Goal: Feedback & Contribution: Leave review/rating

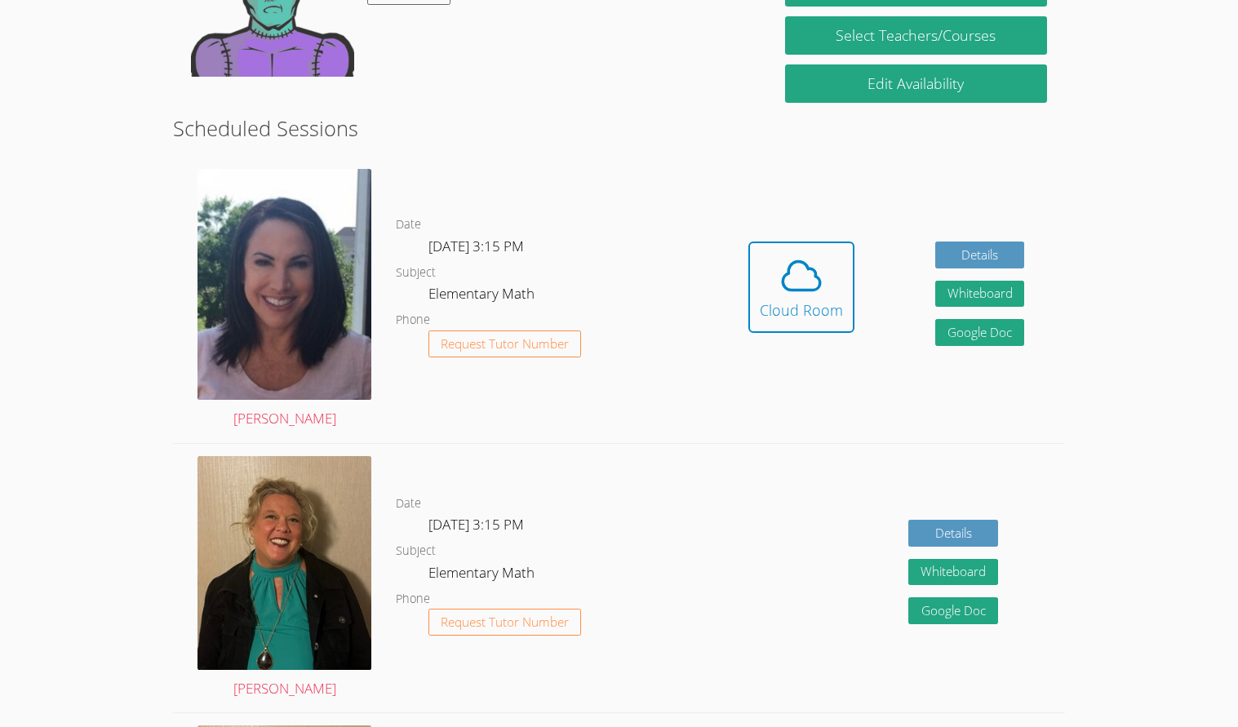
scroll to position [329, 0]
click at [691, 398] on div "Date [DATE] 3:15 PM Subject Elementary Math Phone Request Tutor Number" at bounding box center [552, 299] width 312 height 287
click at [800, 253] on icon at bounding box center [802, 276] width 46 height 46
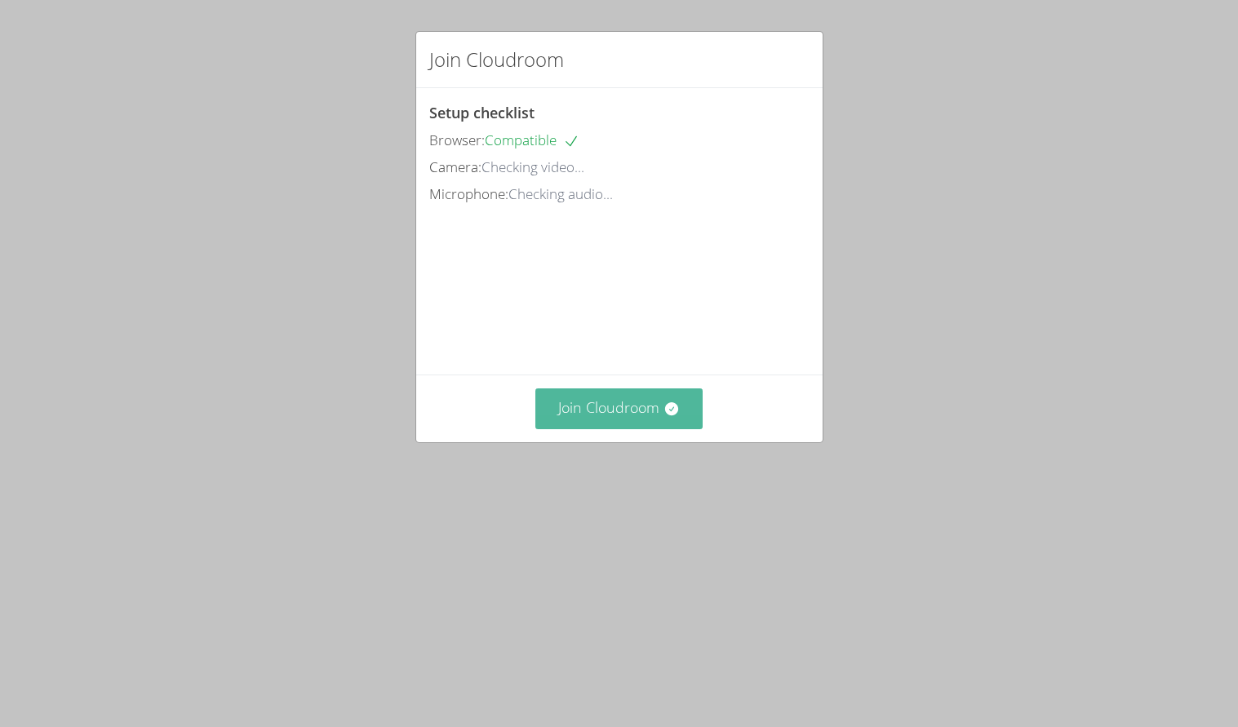
click at [613, 429] on button "Join Cloudroom" at bounding box center [619, 409] width 167 height 40
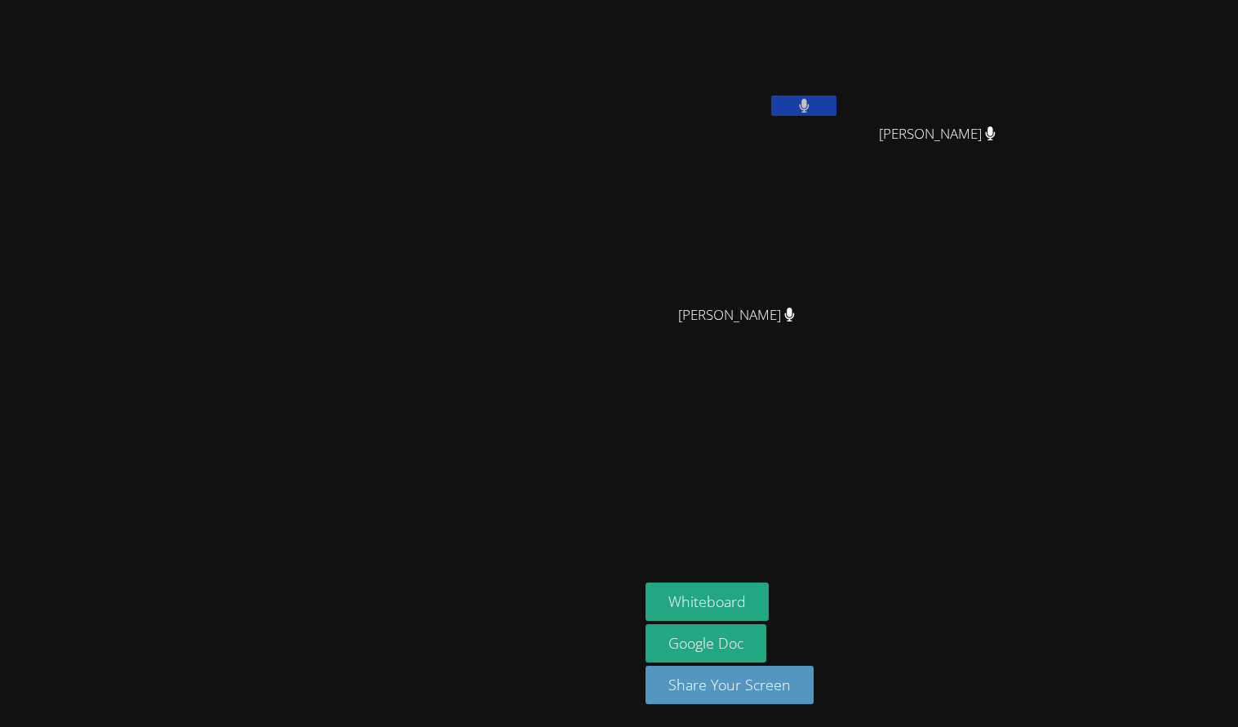
click at [809, 105] on icon at bounding box center [804, 106] width 10 height 14
click at [769, 608] on button "Whiteboard" at bounding box center [707, 602] width 123 height 38
click at [837, 108] on button at bounding box center [803, 106] width 65 height 20
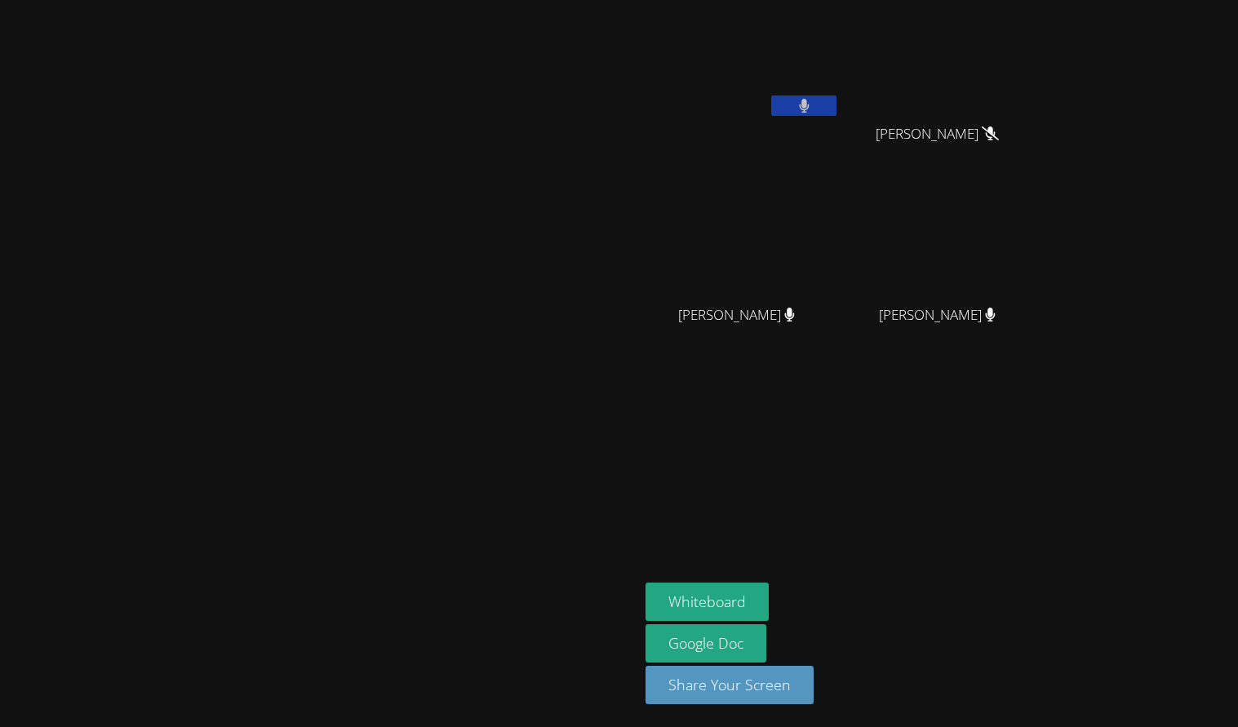
click at [837, 110] on button at bounding box center [803, 106] width 65 height 20
click at [837, 103] on button at bounding box center [803, 106] width 65 height 20
click at [837, 110] on button at bounding box center [803, 106] width 65 height 20
click at [809, 100] on icon at bounding box center [804, 106] width 10 height 14
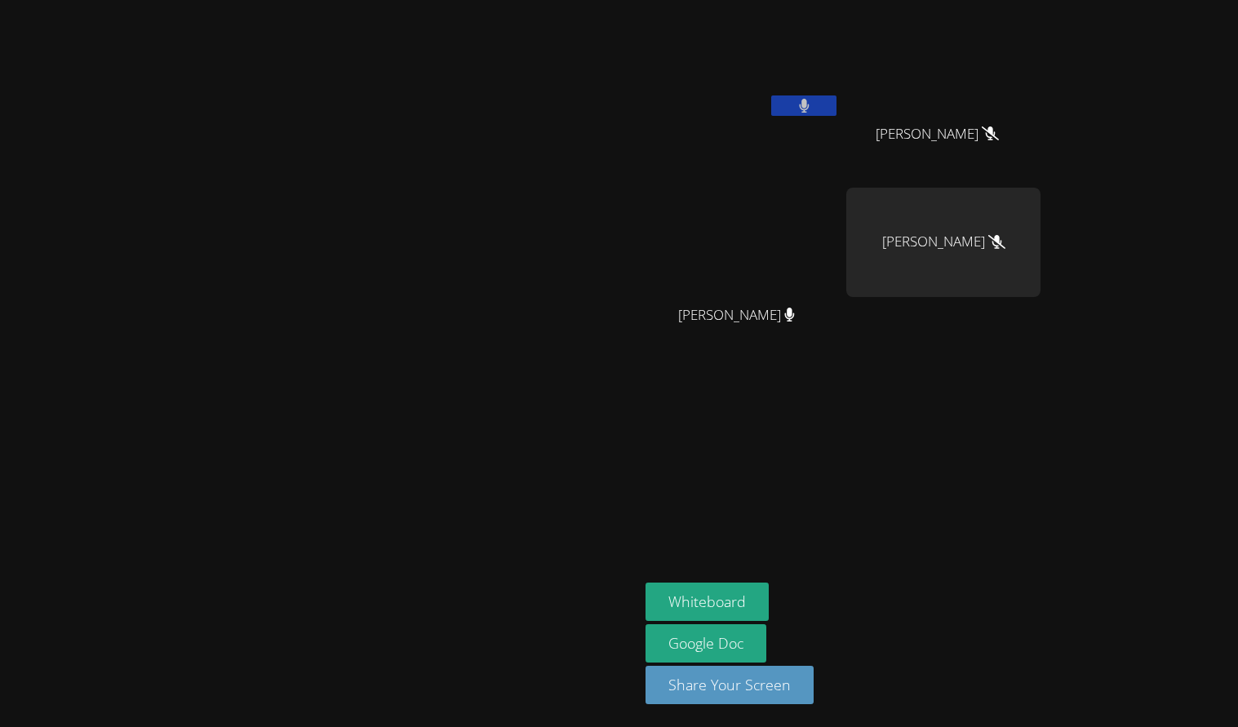
click at [810, 110] on icon at bounding box center [804, 106] width 11 height 14
click at [813, 100] on icon at bounding box center [804, 106] width 17 height 14
click at [837, 107] on button at bounding box center [803, 106] width 65 height 20
click at [837, 100] on button at bounding box center [803, 106] width 65 height 20
click at [837, 111] on button at bounding box center [803, 106] width 65 height 20
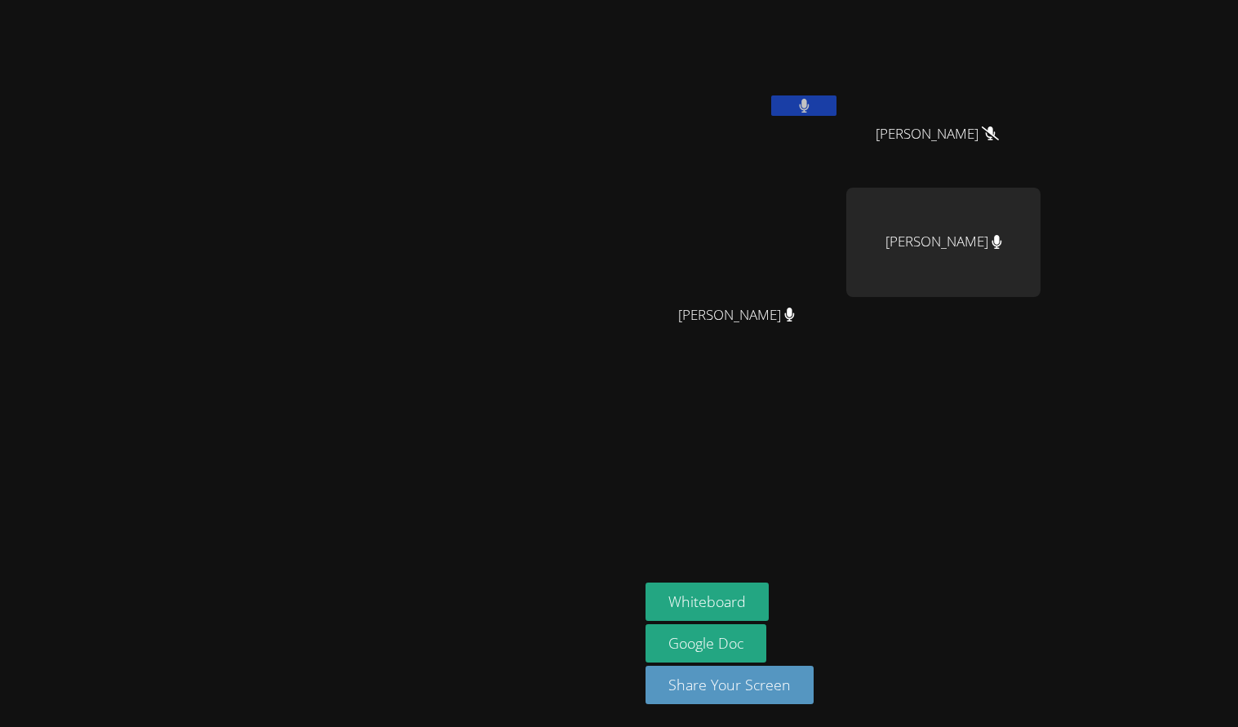
click at [809, 105] on icon at bounding box center [804, 106] width 10 height 14
click at [813, 108] on icon at bounding box center [804, 106] width 17 height 14
click at [810, 108] on icon at bounding box center [804, 106] width 11 height 14
click at [837, 108] on button at bounding box center [803, 106] width 65 height 20
click at [837, 97] on button at bounding box center [803, 106] width 65 height 20
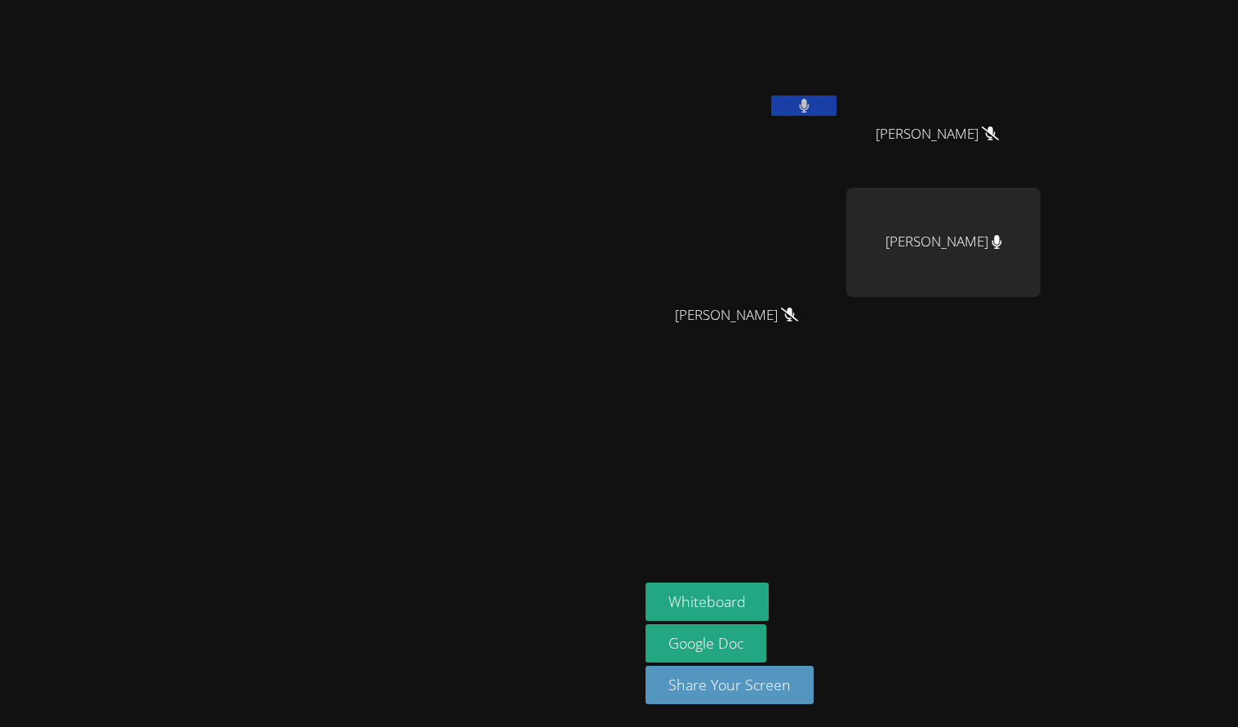
click at [809, 107] on icon at bounding box center [804, 106] width 10 height 14
click at [837, 104] on button at bounding box center [803, 106] width 65 height 20
click at [837, 110] on button at bounding box center [803, 106] width 65 height 20
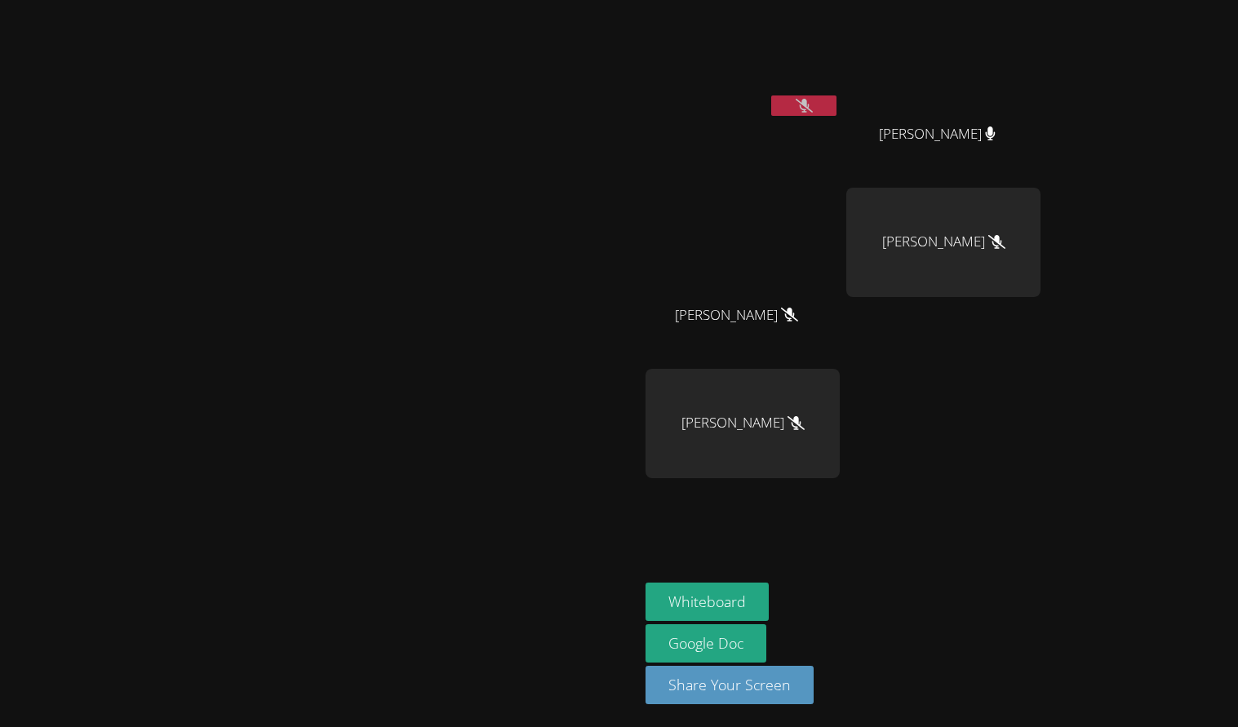
click at [837, 106] on button at bounding box center [803, 106] width 65 height 20
click at [837, 109] on button at bounding box center [803, 106] width 65 height 20
click at [813, 99] on icon at bounding box center [804, 106] width 17 height 14
click at [810, 111] on icon at bounding box center [804, 106] width 11 height 14
click at [837, 101] on button at bounding box center [803, 106] width 65 height 20
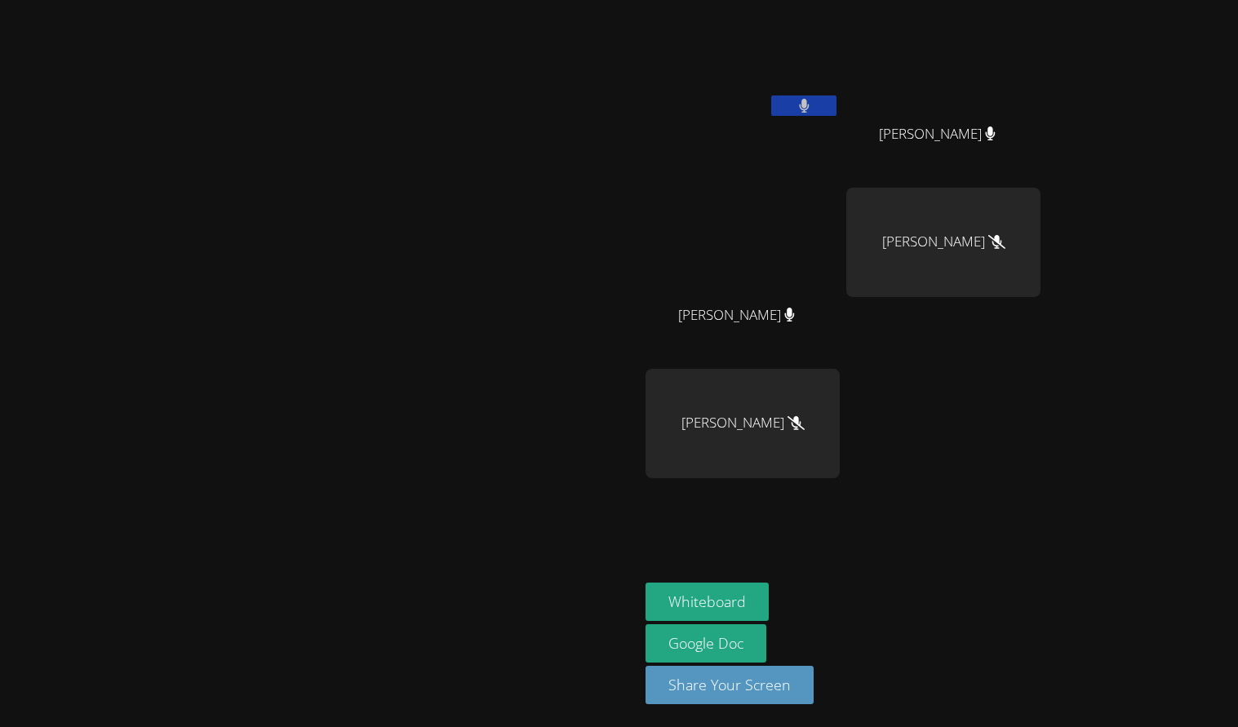
click at [810, 99] on icon at bounding box center [804, 106] width 11 height 14
click at [813, 105] on icon at bounding box center [804, 106] width 17 height 14
click at [809, 105] on icon at bounding box center [804, 106] width 10 height 14
click at [837, 113] on button at bounding box center [803, 106] width 65 height 20
click at [837, 96] on button at bounding box center [803, 106] width 65 height 20
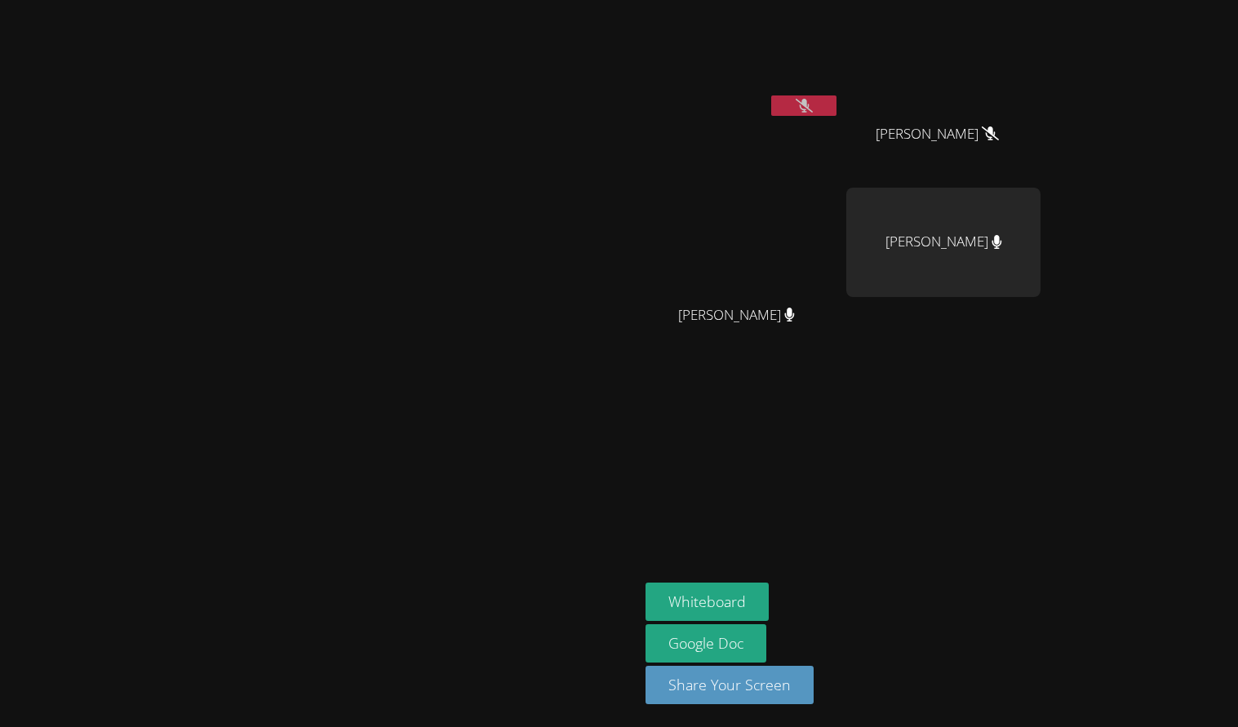
click at [813, 103] on icon at bounding box center [804, 106] width 17 height 14
click at [809, 102] on icon at bounding box center [804, 106] width 10 height 14
click at [837, 104] on button at bounding box center [803, 106] width 65 height 20
click at [809, 100] on icon at bounding box center [804, 106] width 10 height 14
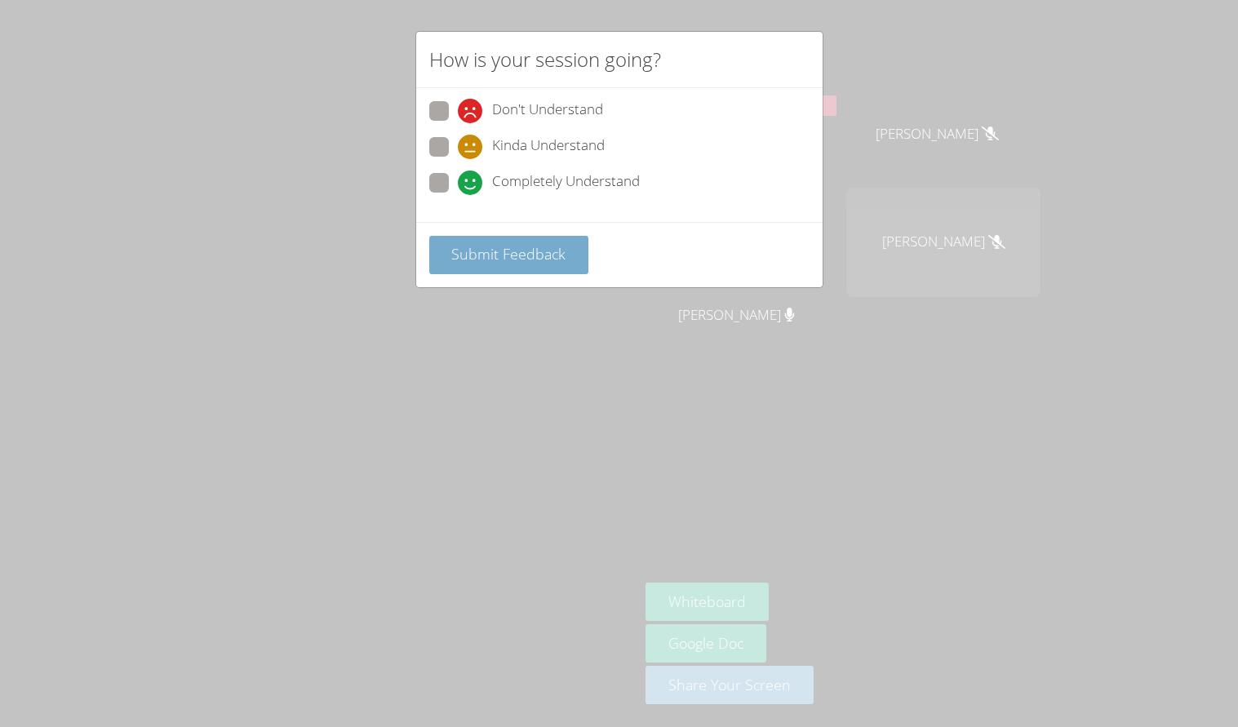
click at [554, 260] on span "Submit Feedback" at bounding box center [508, 254] width 114 height 20
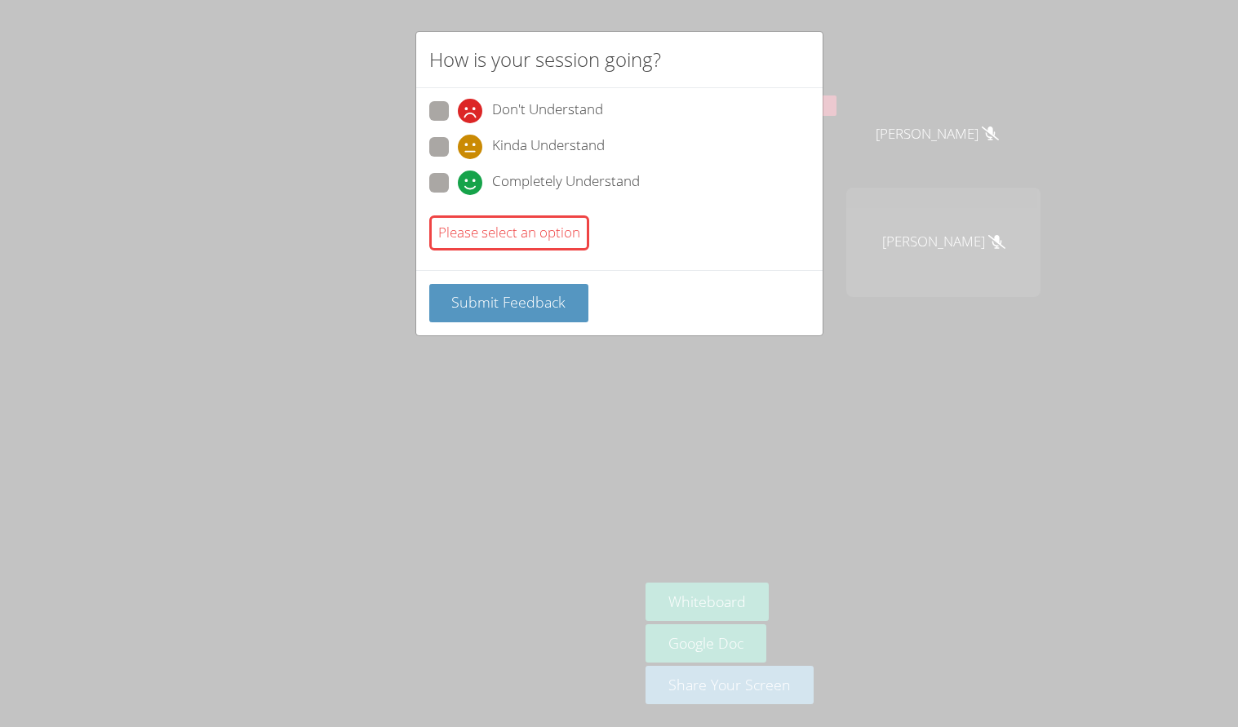
click at [458, 195] on span at bounding box center [458, 195] width 0 height 0
click at [458, 173] on input "Completely Understand" at bounding box center [465, 180] width 14 height 14
radio input "true"
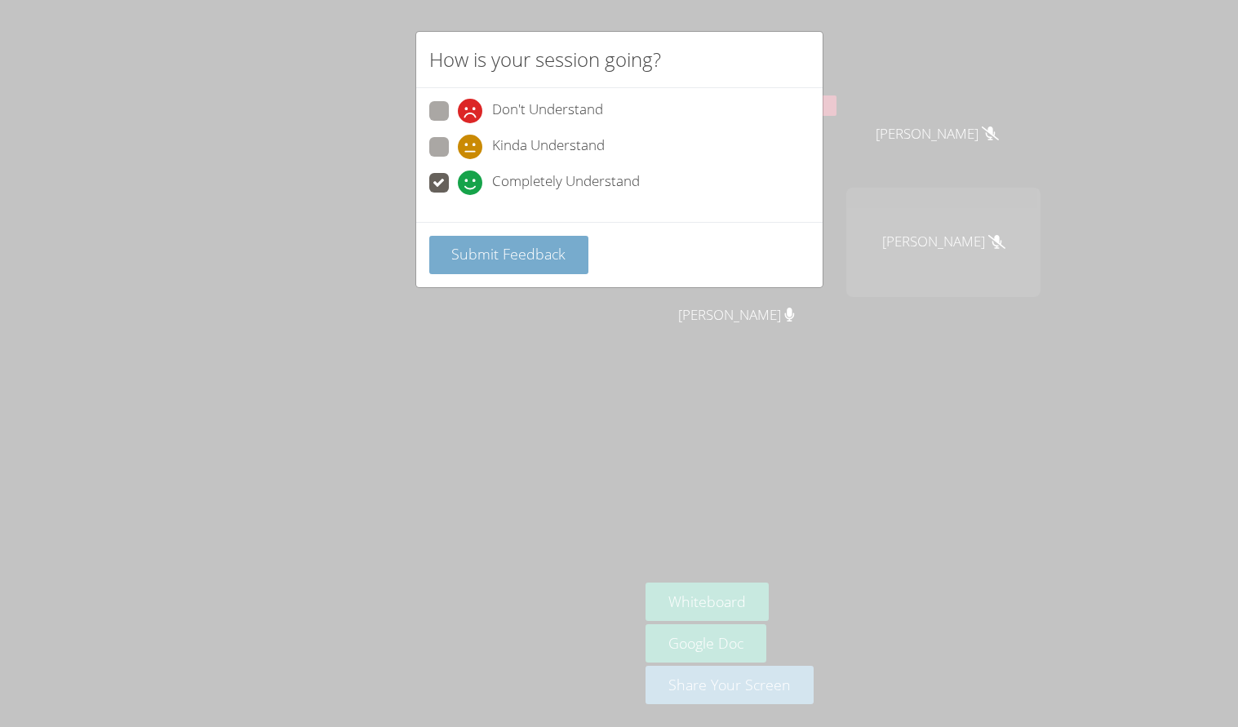
click at [473, 256] on span "Submit Feedback" at bounding box center [508, 254] width 114 height 20
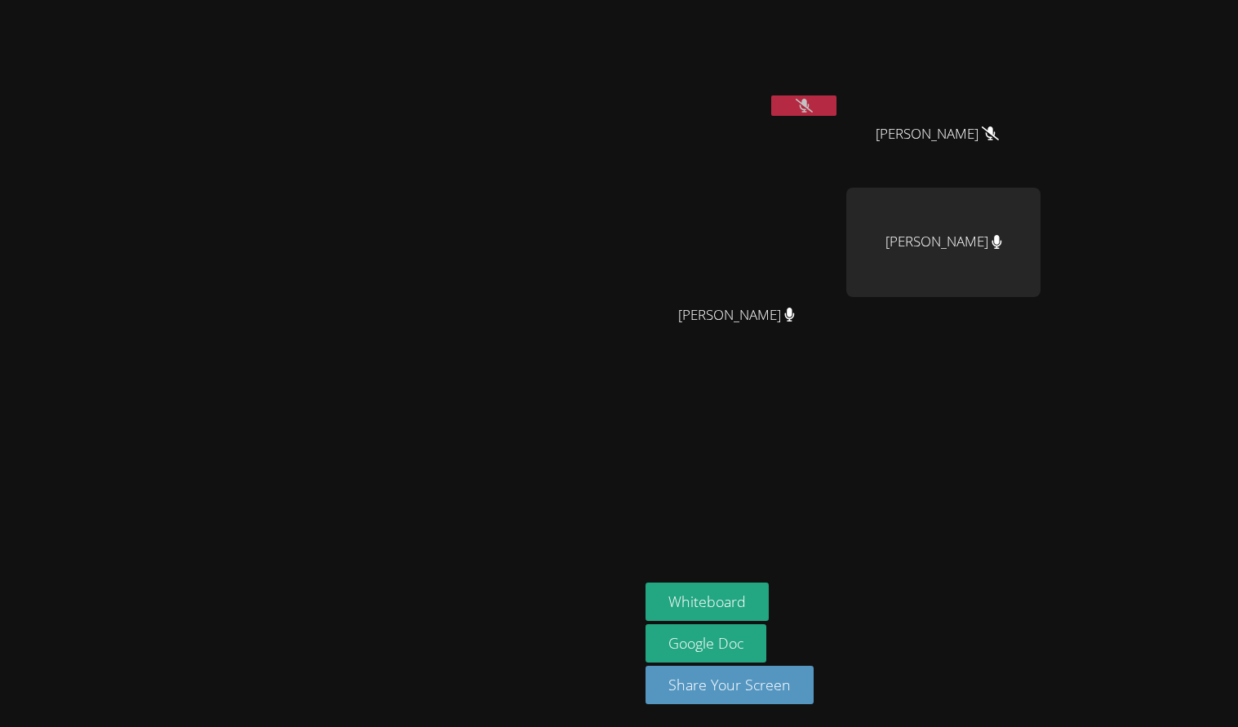
click at [840, 91] on video at bounding box center [743, 61] width 194 height 109
click at [837, 113] on button at bounding box center [803, 106] width 65 height 20
click at [837, 101] on button at bounding box center [803, 106] width 65 height 20
click at [837, 109] on button at bounding box center [803, 106] width 65 height 20
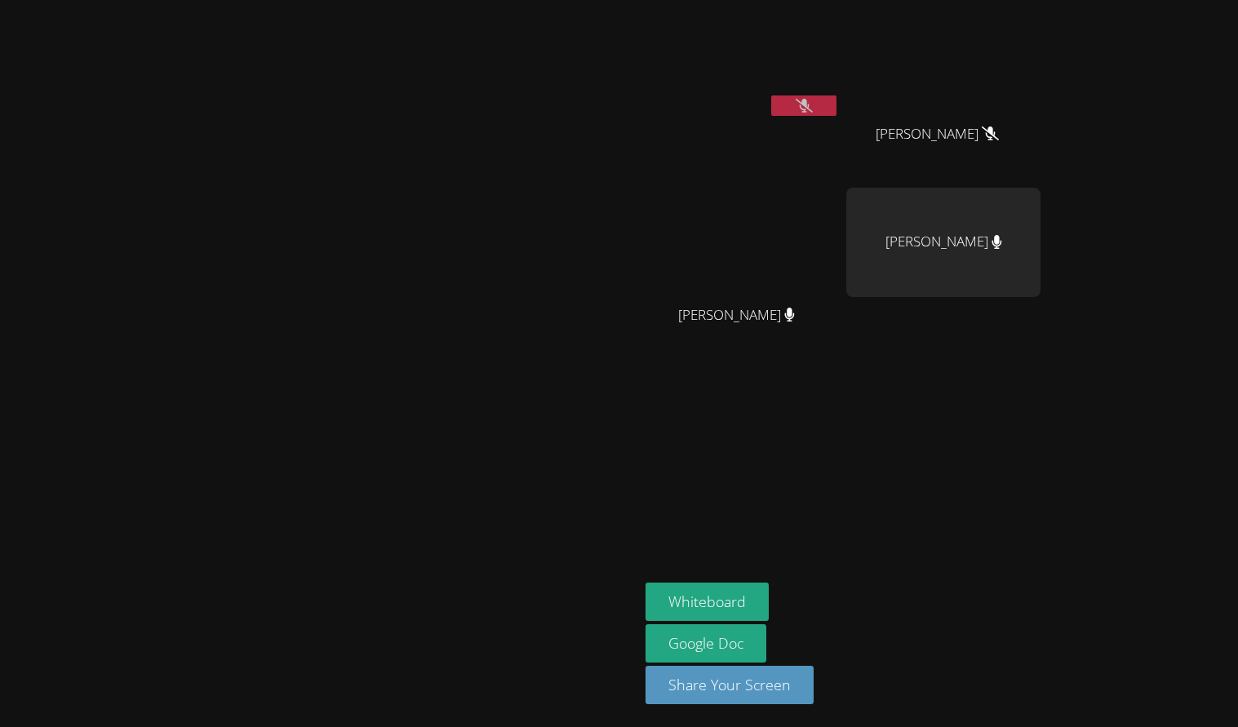
click at [837, 109] on button at bounding box center [803, 106] width 65 height 20
